Goal: Task Accomplishment & Management: Manage account settings

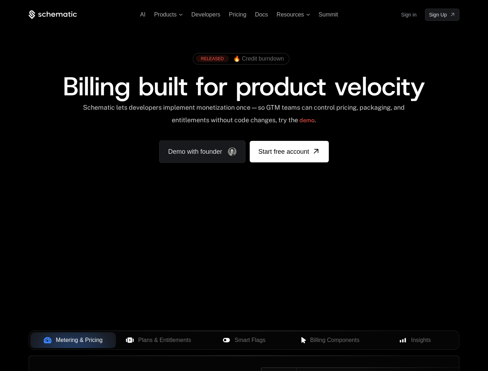
click at [410, 17] on link "Sign in" at bounding box center [408, 14] width 15 height 11
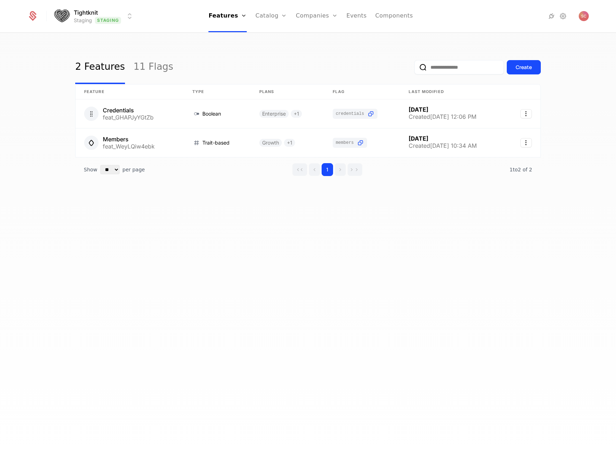
click at [130, 16] on html "Tightknit Staging Staging Features Features Flags Catalog Plans Add Ons Credits…" at bounding box center [308, 231] width 616 height 463
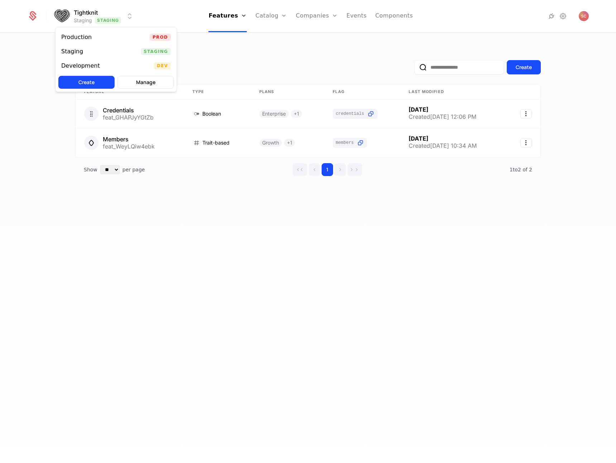
click at [284, 45] on html "Tightknit Staging Staging Features Features Flags Catalog Plans Add Ons Credits…" at bounding box center [308, 231] width 616 height 463
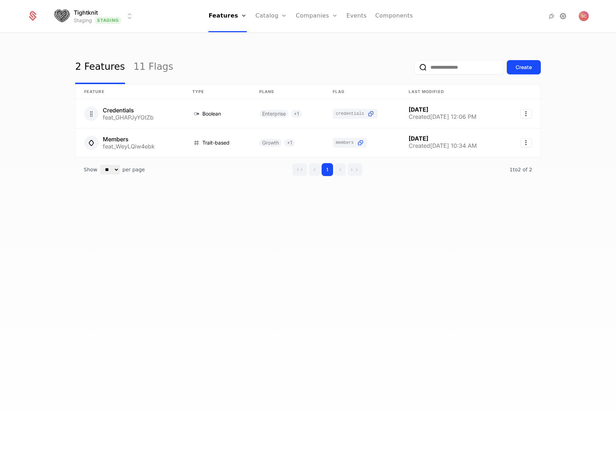
click at [561, 15] on icon at bounding box center [563, 16] width 9 height 9
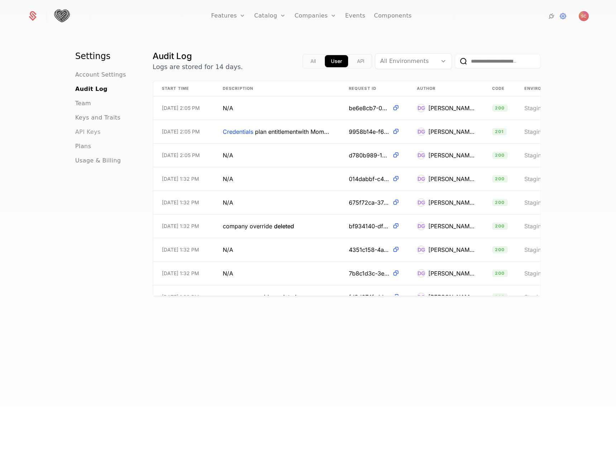
click at [92, 130] on span "API Keys" at bounding box center [87, 132] width 25 height 9
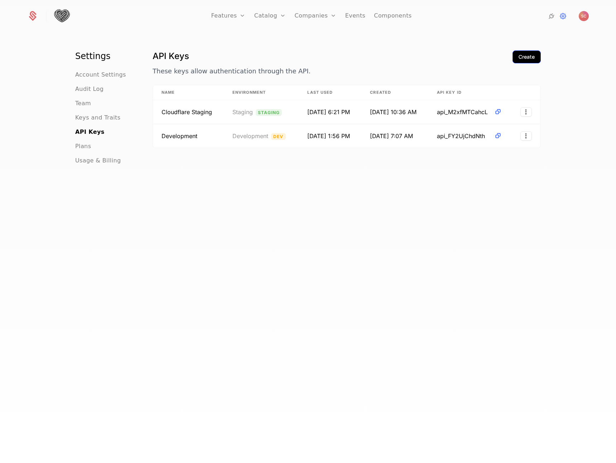
click at [522, 55] on div "Create" at bounding box center [526, 56] width 16 height 7
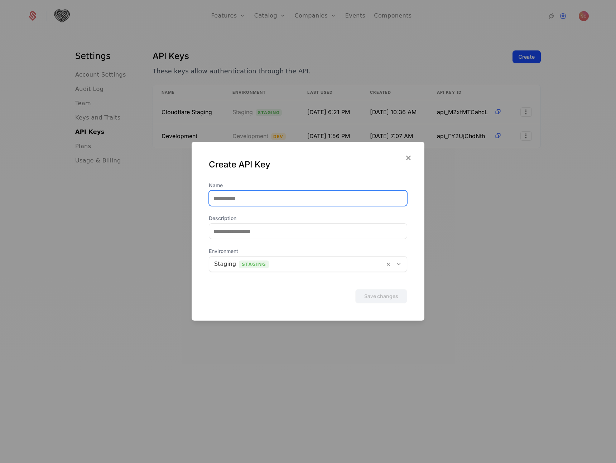
click at [319, 198] on input "Name" at bounding box center [308, 198] width 198 height 15
type input "**********"
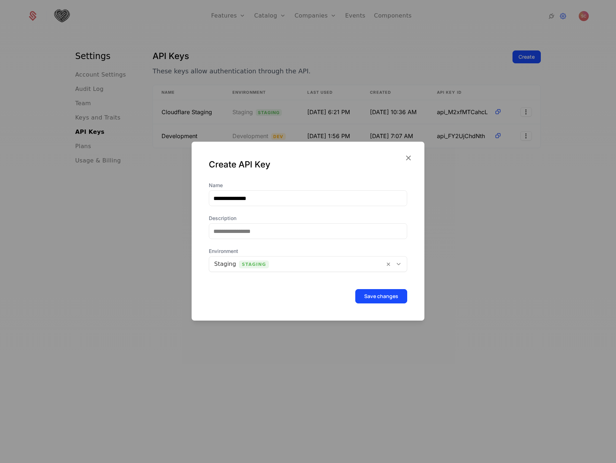
click at [332, 181] on div "Create API Key" at bounding box center [308, 170] width 198 height 23
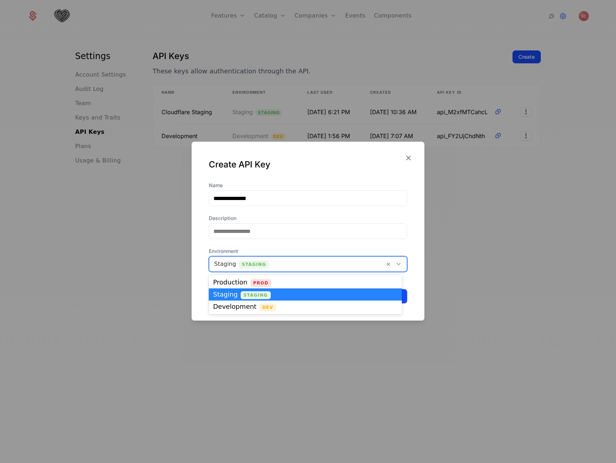
click at [331, 262] on div at bounding box center [296, 264] width 165 height 10
click at [290, 284] on div "Production Prod" at bounding box center [305, 282] width 184 height 6
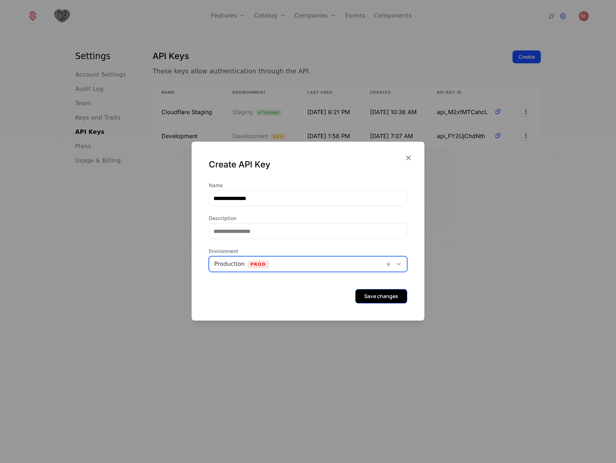
click at [382, 301] on button "Save changes" at bounding box center [381, 296] width 52 height 14
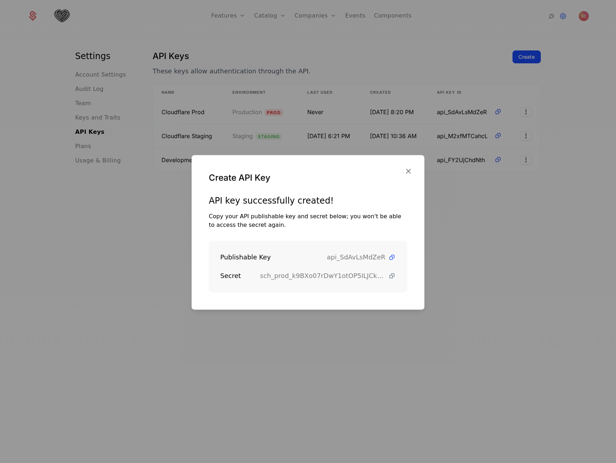
click at [388, 276] on icon at bounding box center [392, 276] width 8 height 8
drag, startPoint x: 388, startPoint y: 258, endPoint x: 397, endPoint y: 258, distance: 9.7
click at [388, 258] on icon at bounding box center [392, 258] width 8 height 8
click at [456, 108] on div at bounding box center [308, 231] width 616 height 463
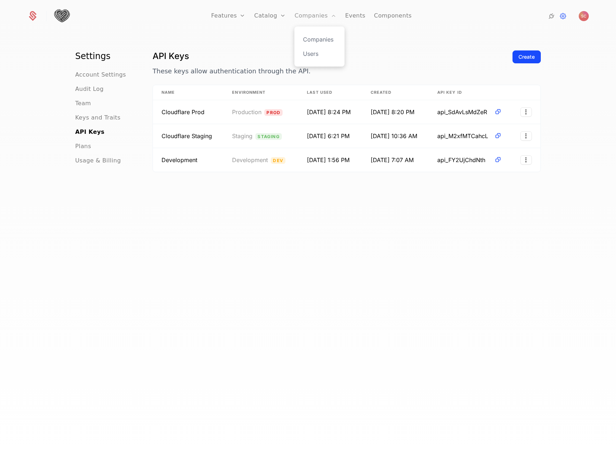
click at [316, 14] on link "Companies" at bounding box center [315, 16] width 42 height 32
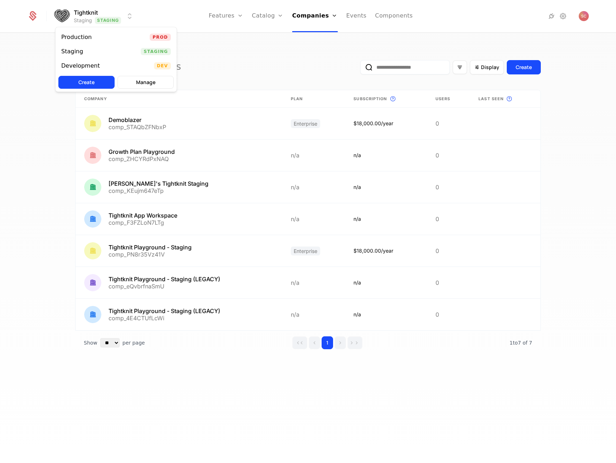
click at [116, 14] on html "Tightknit Staging Staging Features Features Flags Catalog Plans Add Ons Credits…" at bounding box center [308, 231] width 616 height 463
click at [108, 42] on div "Production Prod" at bounding box center [115, 37] width 121 height 14
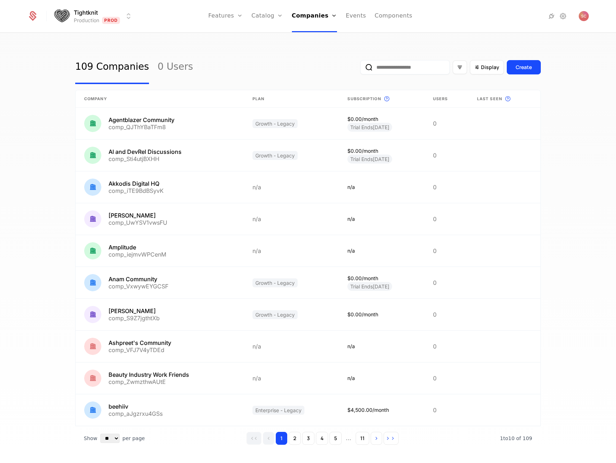
click at [387, 63] on input "email" at bounding box center [405, 67] width 90 height 14
paste input "**********"
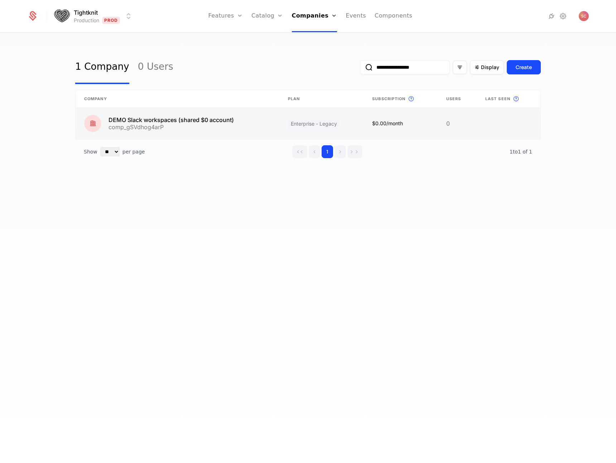
type input "**********"
click at [205, 117] on link at bounding box center [178, 124] width 204 height 32
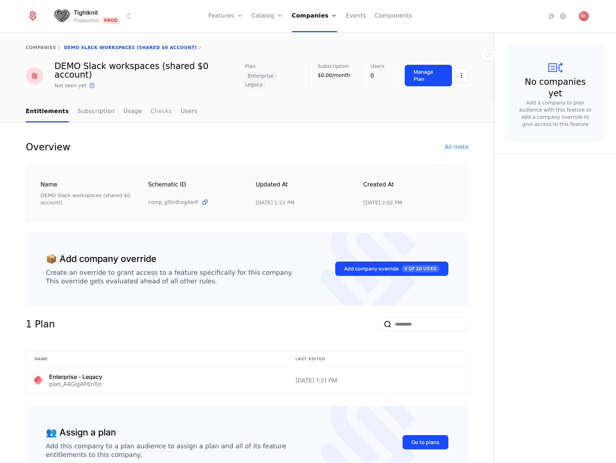
click at [150, 101] on link "Checks" at bounding box center [160, 111] width 21 height 21
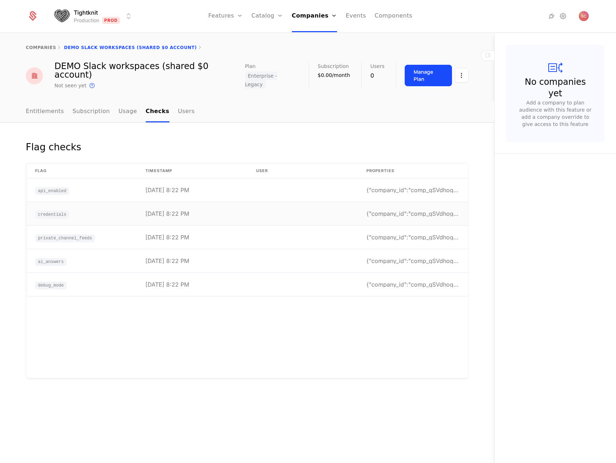
click at [255, 202] on td at bounding box center [302, 213] width 110 height 23
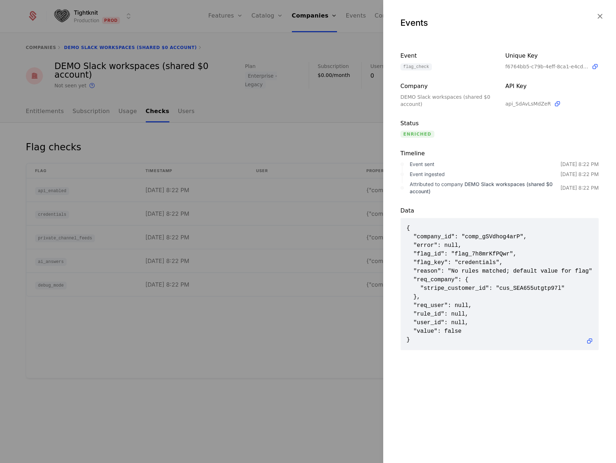
click at [235, 144] on div at bounding box center [308, 231] width 616 height 463
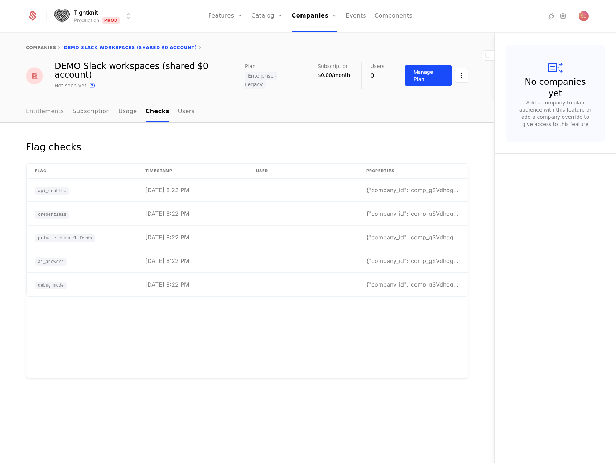
click at [44, 103] on link "Entitlements" at bounding box center [45, 111] width 38 height 21
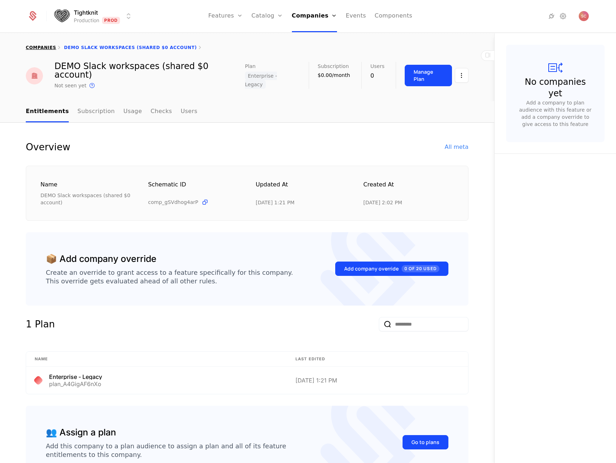
click at [48, 47] on link "companies" at bounding box center [41, 47] width 30 height 5
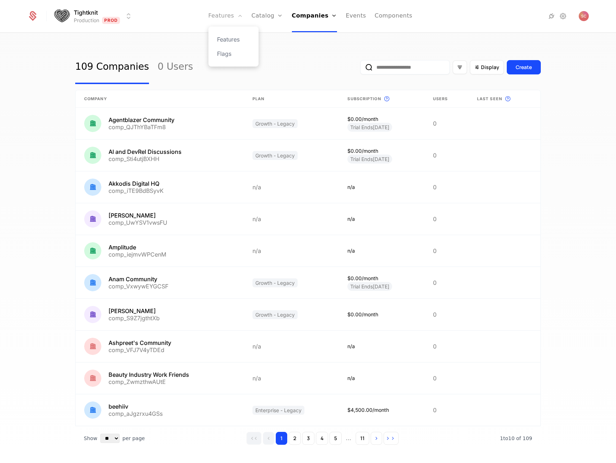
click at [221, 16] on link "Features" at bounding box center [225, 16] width 34 height 32
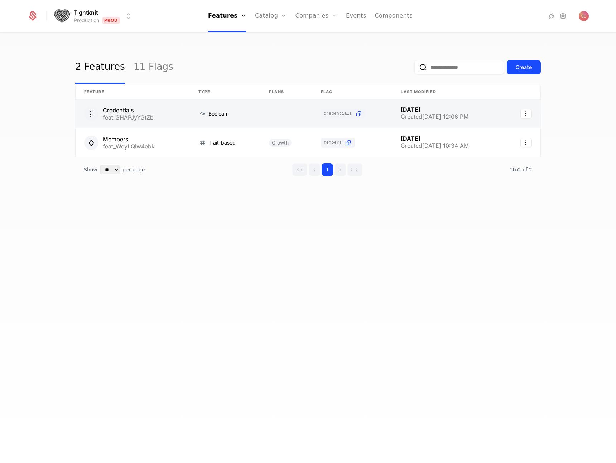
click at [120, 115] on link at bounding box center [133, 114] width 114 height 29
click at [124, 114] on link at bounding box center [133, 114] width 114 height 29
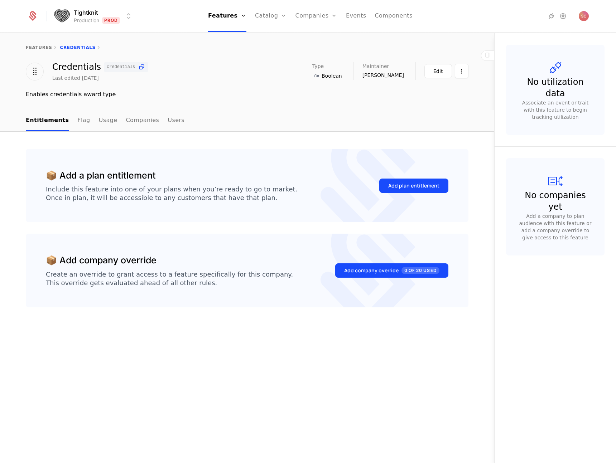
click at [66, 122] on ul "Entitlements Flag Usage Companies Users" at bounding box center [105, 120] width 159 height 21
click at [77, 123] on link "Flag" at bounding box center [83, 120] width 13 height 21
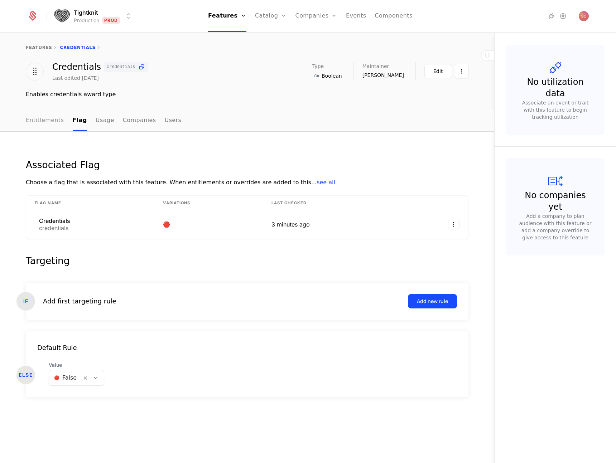
click at [57, 122] on link "Entitlements" at bounding box center [45, 120] width 38 height 21
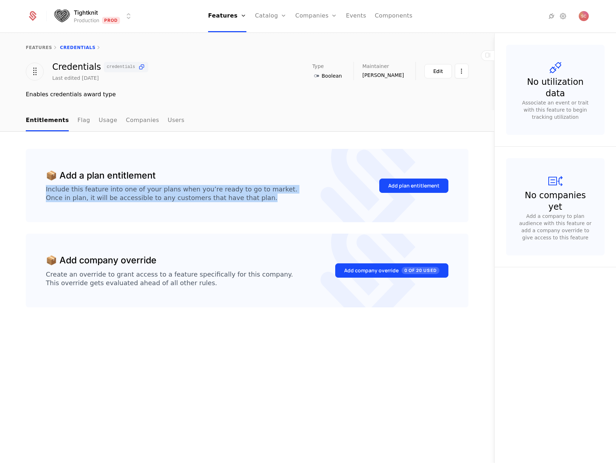
drag, startPoint x: 211, startPoint y: 184, endPoint x: 278, endPoint y: 205, distance: 70.4
click at [278, 205] on div "📦 Add a plan entitlement Include this feature into one of your plans when you’r…" at bounding box center [247, 186] width 443 height 74
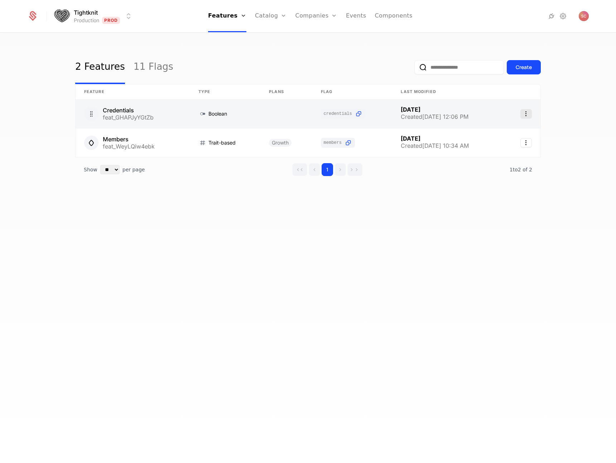
click at [526, 116] on icon "Select action" at bounding box center [525, 113] width 11 height 9
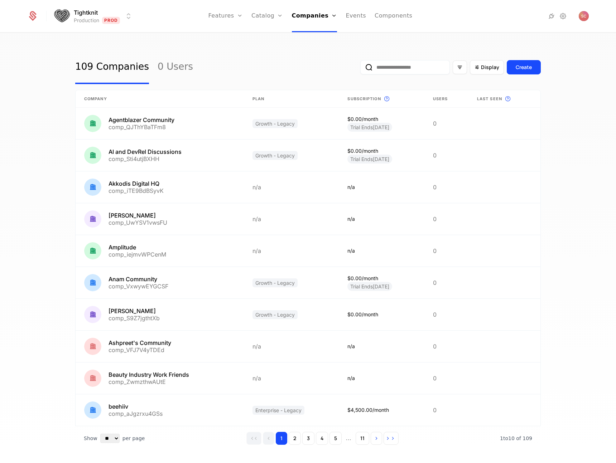
click at [411, 67] on input "email" at bounding box center [405, 67] width 90 height 14
click at [360, 69] on button "submit" at bounding box center [360, 69] width 0 height 0
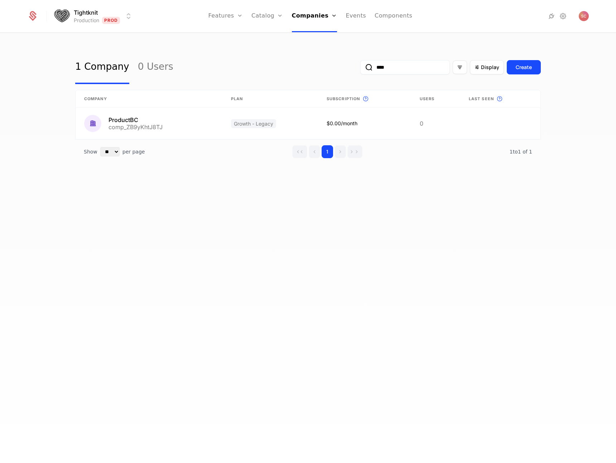
click at [360, 69] on button "submit" at bounding box center [360, 69] width 0 height 0
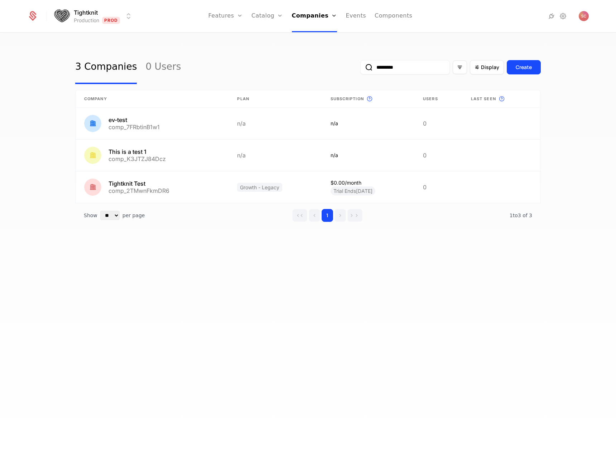
type input "*********"
click at [360, 69] on button "submit" at bounding box center [360, 69] width 0 height 0
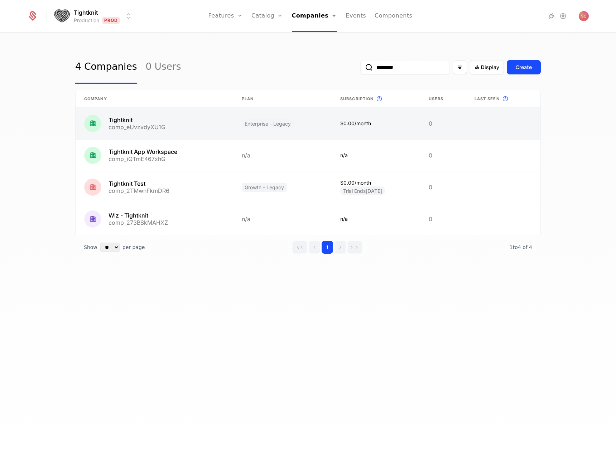
click at [191, 131] on link at bounding box center [155, 124] width 158 height 32
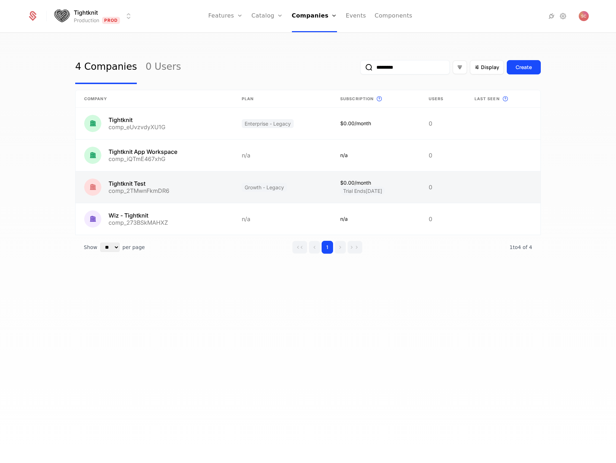
click at [200, 197] on link at bounding box center [155, 187] width 158 height 32
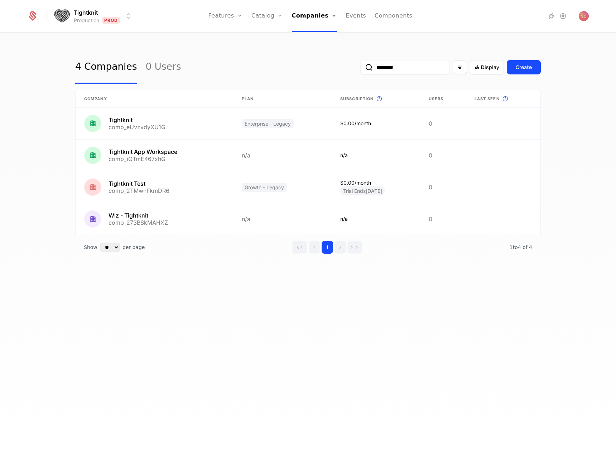
click at [389, 71] on input "*********" at bounding box center [405, 67] width 90 height 14
paste input "*********"
type input "**********"
click at [360, 69] on button "submit" at bounding box center [360, 69] width 0 height 0
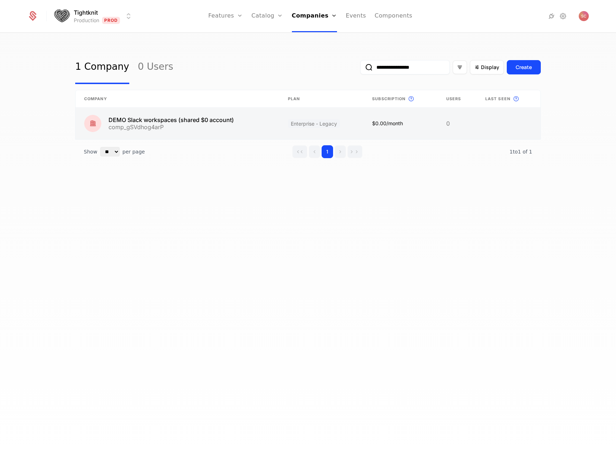
click at [187, 120] on link at bounding box center [178, 124] width 204 height 32
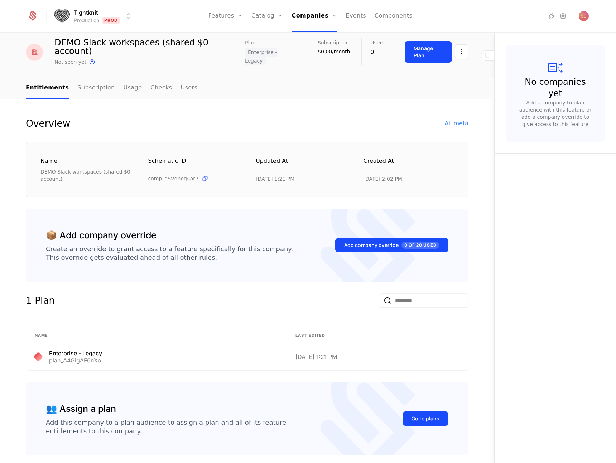
scroll to position [47, 0]
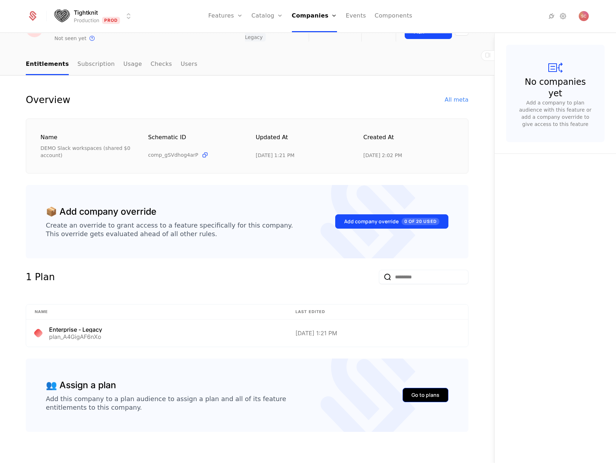
click at [423, 392] on div "Go to plans" at bounding box center [425, 395] width 28 height 7
